Goal: Task Accomplishment & Management: Use online tool/utility

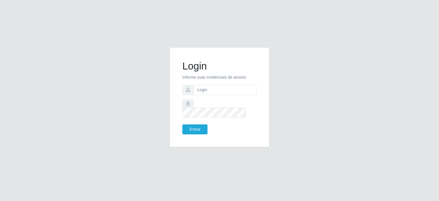
drag, startPoint x: 214, startPoint y: 99, endPoint x: 216, endPoint y: 93, distance: 6.5
click at [214, 99] on form "Login Informe suas credenciais de acesso Entrar" at bounding box center [219, 97] width 74 height 74
click at [216, 93] on input "text" at bounding box center [224, 90] width 63 height 10
type input "[EMAIL_ADDRESS][DOMAIN_NAME]"
click at [194, 125] on button "Entrar" at bounding box center [194, 129] width 25 height 10
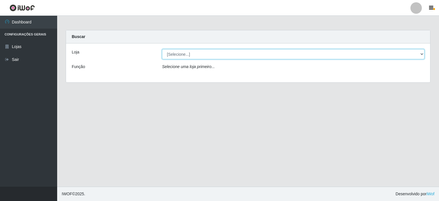
click at [212, 58] on select "[Selecione...] Corte Fácil - Unidade Planalto" at bounding box center [293, 54] width 262 height 10
select select "202"
click at [162, 49] on select "[Selecione...] Corte Fácil - Unidade Planalto" at bounding box center [293, 54] width 262 height 10
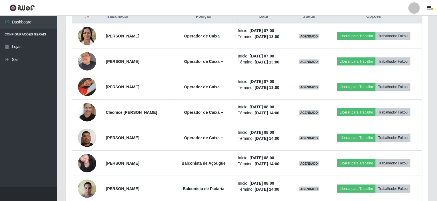
scroll to position [228, 0]
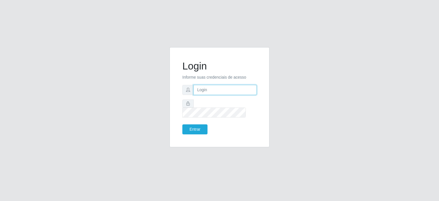
click at [200, 94] on input "text" at bounding box center [224, 90] width 63 height 10
type input "[EMAIL_ADDRESS][DOMAIN_NAME]"
click at [201, 126] on button "Entrar" at bounding box center [194, 129] width 25 height 10
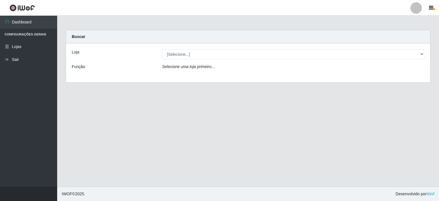
click at [232, 62] on div "Loja [Selecione...] Corte Fácil - Unidade Planalto Função Selecione uma loja pr…" at bounding box center [248, 62] width 364 height 39
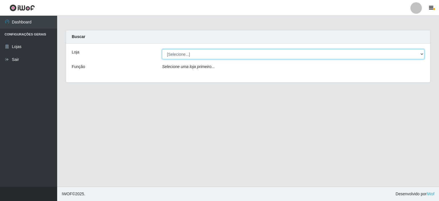
click at [239, 52] on select "[Selecione...] Corte Fácil - Unidade Planalto" at bounding box center [293, 54] width 262 height 10
select select "202"
click at [162, 49] on select "[Selecione...] Corte Fácil - Unidade Planalto" at bounding box center [293, 54] width 262 height 10
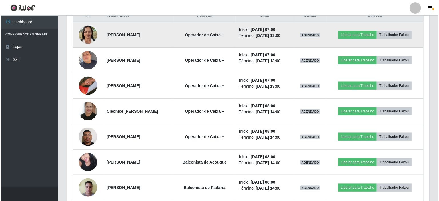
scroll to position [218, 0]
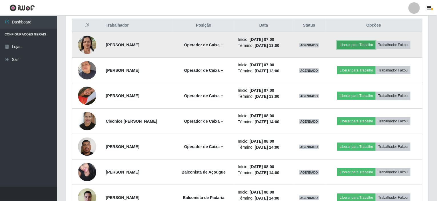
click at [357, 44] on button "Liberar para Trabalho" at bounding box center [356, 45] width 39 height 8
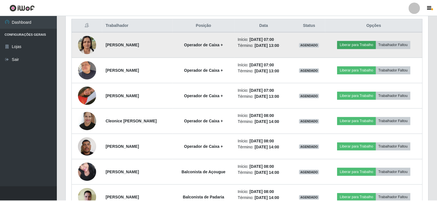
scroll to position [118, 360]
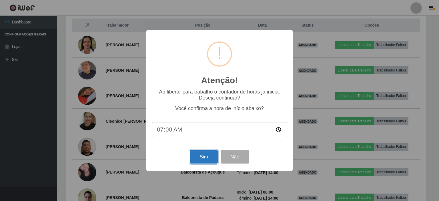
click at [208, 157] on button "Sim" at bounding box center [204, 156] width 28 height 13
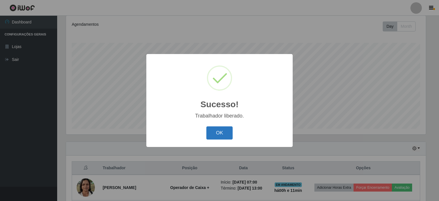
click at [219, 134] on button "OK" at bounding box center [219, 132] width 27 height 13
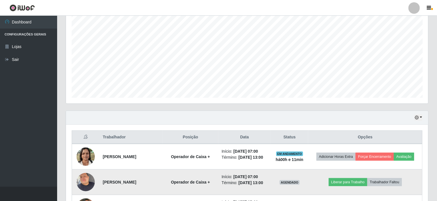
scroll to position [161, 0]
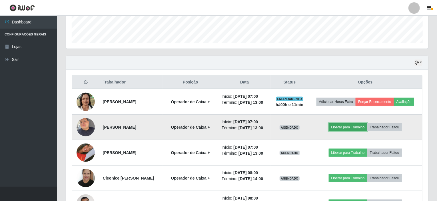
click at [349, 128] on button "Liberar para Trabalho" at bounding box center [348, 127] width 39 height 8
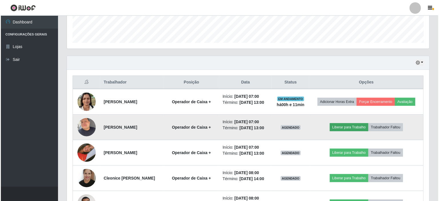
scroll to position [118, 360]
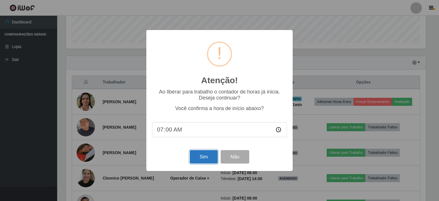
click at [203, 158] on button "Sim" at bounding box center [204, 156] width 28 height 13
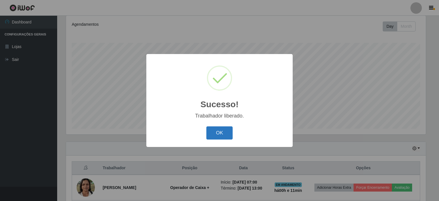
click at [224, 136] on button "OK" at bounding box center [219, 132] width 27 height 13
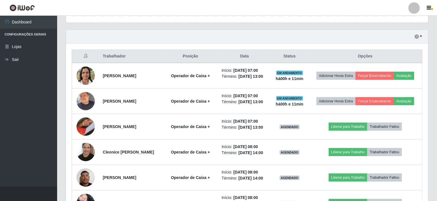
scroll to position [190, 0]
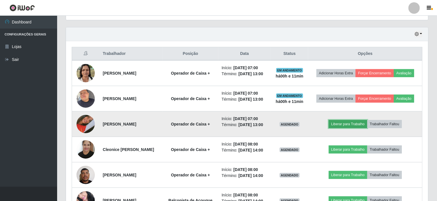
click at [352, 122] on button "Liberar para Trabalho" at bounding box center [348, 124] width 39 height 8
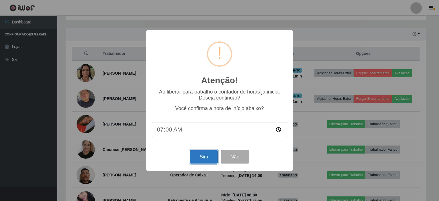
click at [209, 158] on button "Sim" at bounding box center [204, 156] width 28 height 13
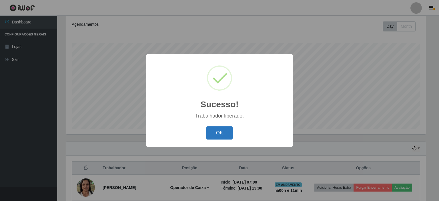
click at [222, 133] on button "OK" at bounding box center [219, 132] width 27 height 13
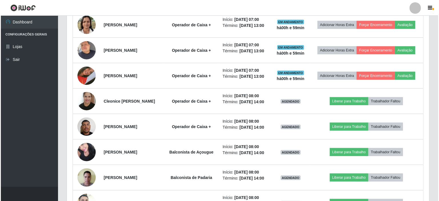
scroll to position [218, 0]
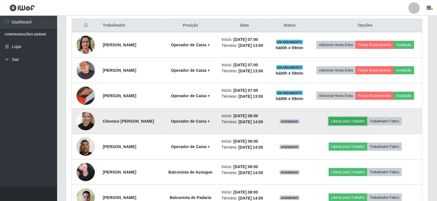
click at [359, 119] on button "Liberar para Trabalho" at bounding box center [348, 121] width 39 height 8
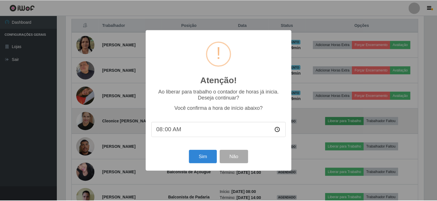
scroll to position [118, 360]
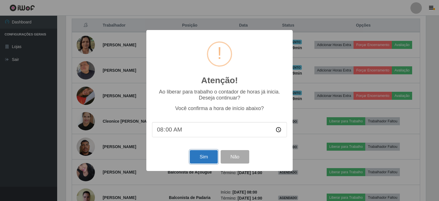
click at [198, 160] on button "Sim" at bounding box center [204, 156] width 28 height 13
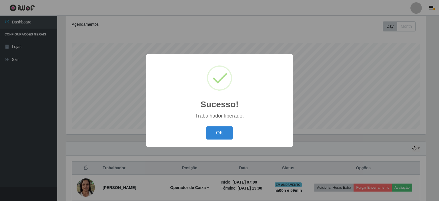
click at [205, 136] on div "OK Cancel" at bounding box center [219, 132] width 135 height 16
click at [212, 135] on button "OK" at bounding box center [219, 132] width 27 height 13
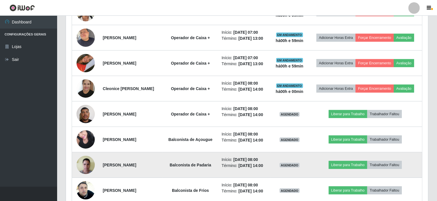
scroll to position [276, 0]
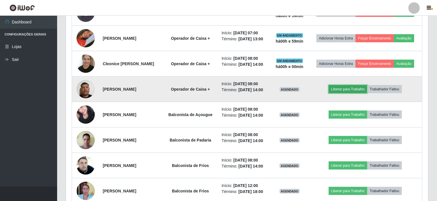
click at [339, 91] on button "Liberar para Trabalho" at bounding box center [348, 89] width 39 height 8
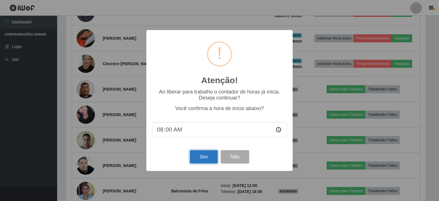
click at [207, 157] on button "Sim" at bounding box center [204, 156] width 28 height 13
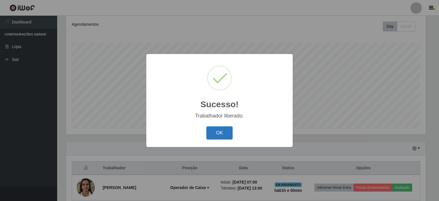
click at [217, 134] on button "OK" at bounding box center [219, 132] width 27 height 13
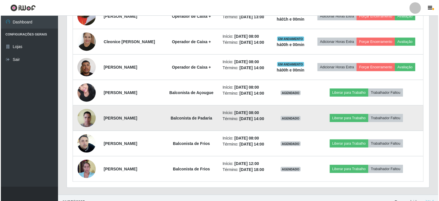
scroll to position [304, 0]
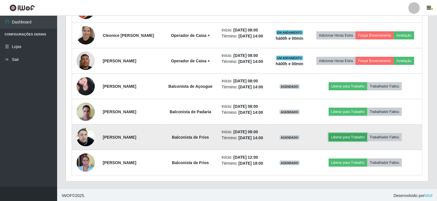
click at [354, 138] on button "Liberar para Trabalho" at bounding box center [348, 137] width 39 height 8
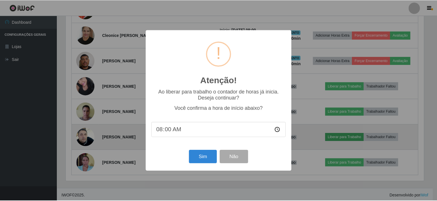
scroll to position [118, 360]
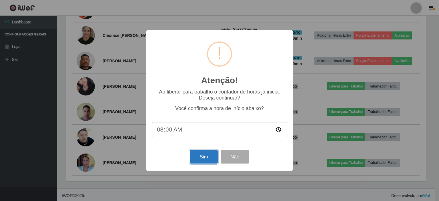
click at [197, 160] on button "Sim" at bounding box center [204, 156] width 28 height 13
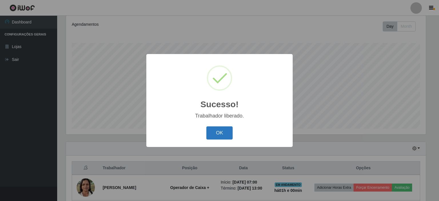
click at [213, 134] on button "OK" at bounding box center [219, 132] width 27 height 13
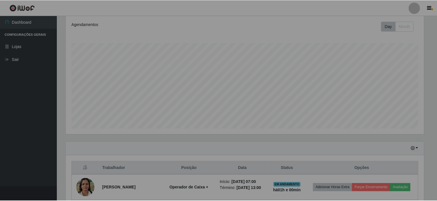
scroll to position [285380, 285136]
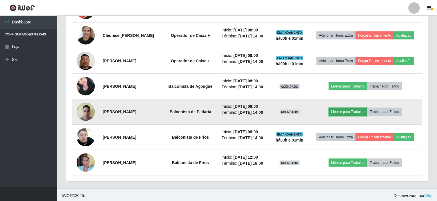
click at [341, 110] on button "Liberar para Trabalho" at bounding box center [348, 112] width 39 height 8
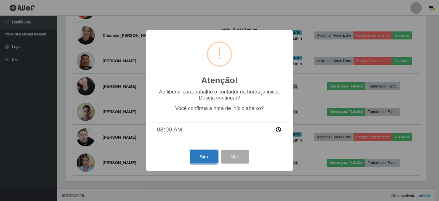
click at [198, 158] on button "Sim" at bounding box center [204, 156] width 28 height 13
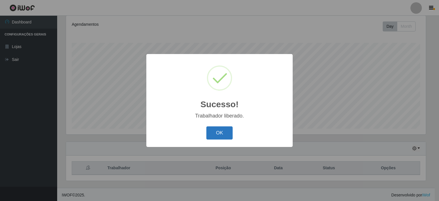
click at [220, 128] on button "OK" at bounding box center [219, 132] width 27 height 13
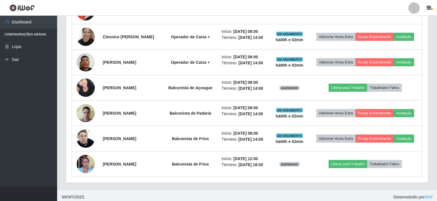
scroll to position [304, 0]
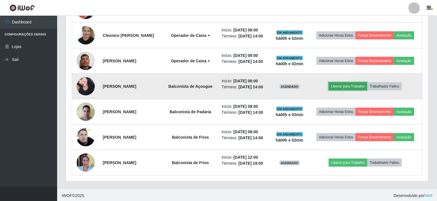
click at [342, 84] on button "Liberar para Trabalho" at bounding box center [348, 86] width 39 height 8
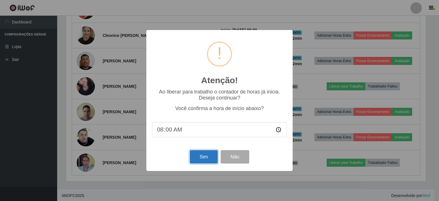
click at [196, 155] on button "Sim" at bounding box center [204, 156] width 28 height 13
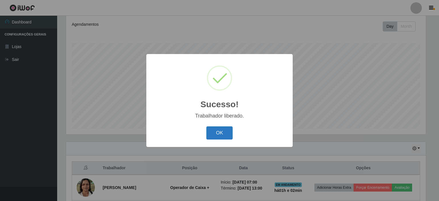
click at [217, 131] on button "OK" at bounding box center [219, 132] width 27 height 13
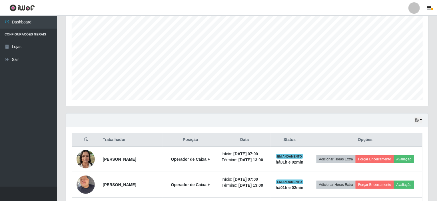
scroll to position [304, 0]
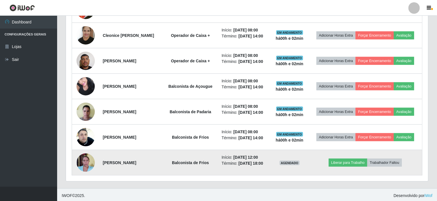
click at [85, 165] on img at bounding box center [86, 162] width 18 height 24
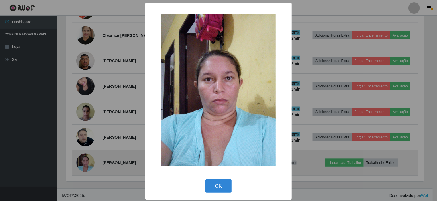
scroll to position [118, 360]
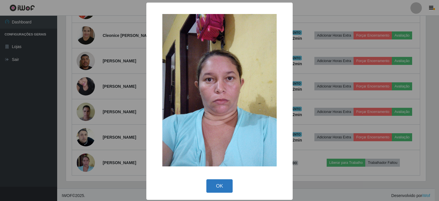
click at [215, 184] on button "OK" at bounding box center [219, 185] width 27 height 13
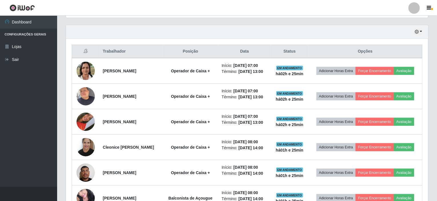
scroll to position [161, 0]
